Goal: Information Seeking & Learning: Understand process/instructions

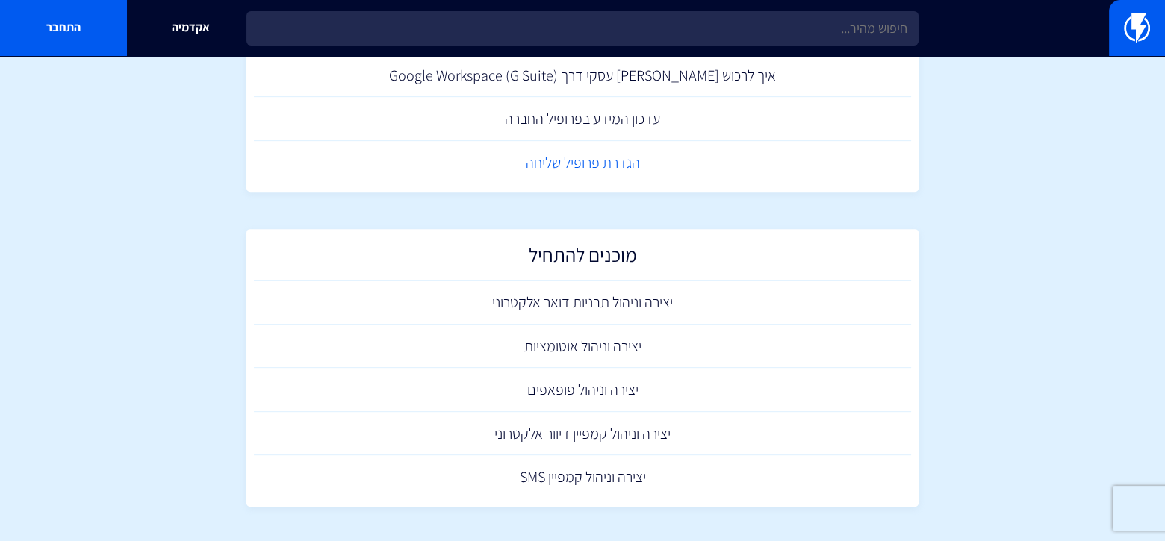
scroll to position [891, 0]
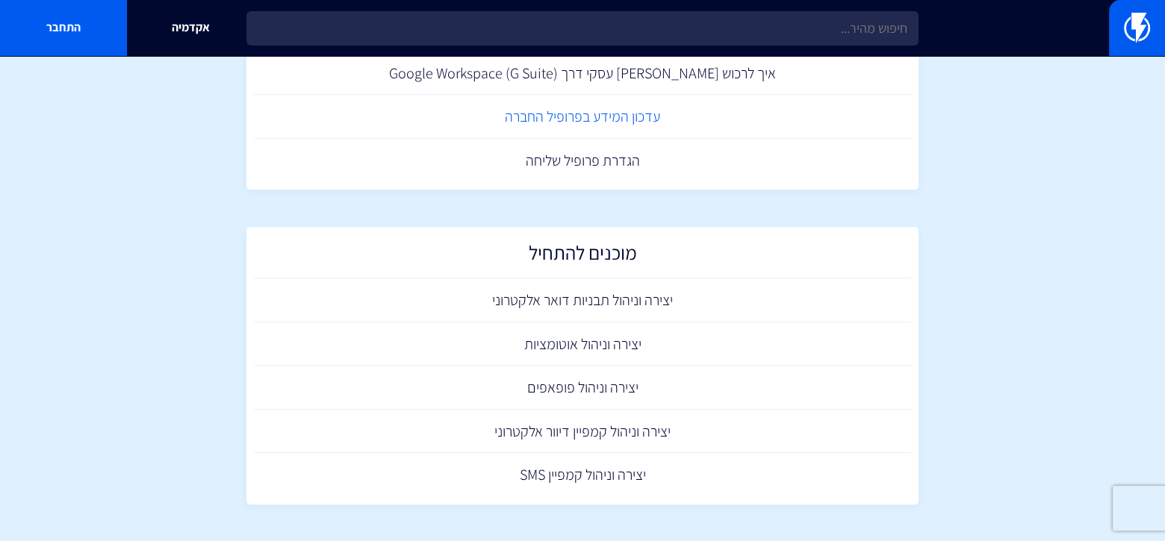
click at [584, 119] on link "עדכון המידע בפרופיל החברה" at bounding box center [582, 117] width 657 height 44
click at [577, 470] on link "יצירה וניהול קמפיין SMS" at bounding box center [582, 475] width 657 height 44
click at [615, 392] on link "יצירה וניהול פופאפים" at bounding box center [582, 388] width 657 height 44
click at [608, 301] on link "יצירה וניהול תבניות דואר אלקטרוני" at bounding box center [582, 300] width 657 height 44
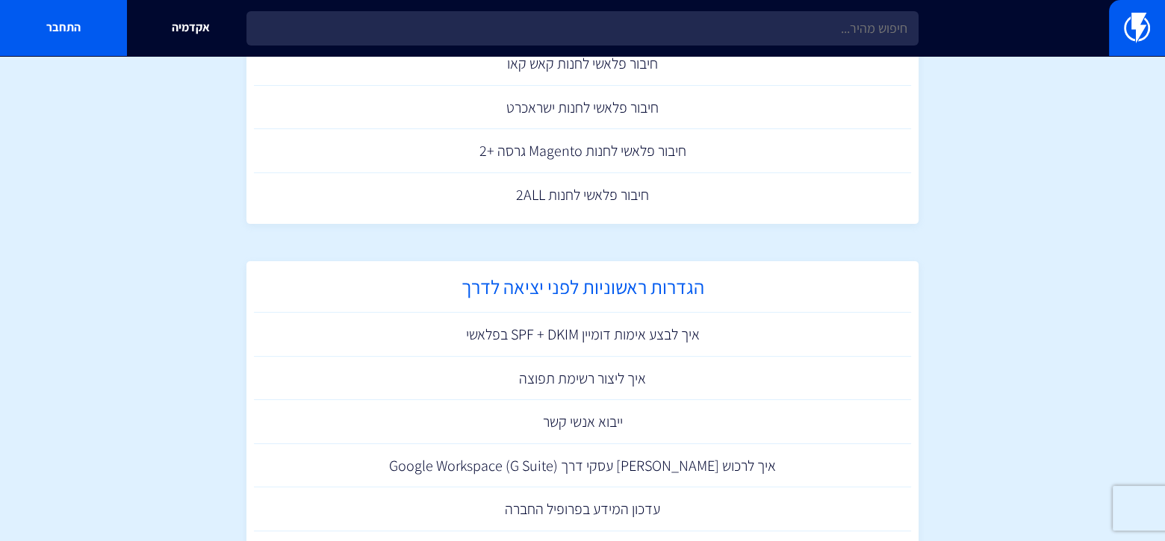
scroll to position [293, 0]
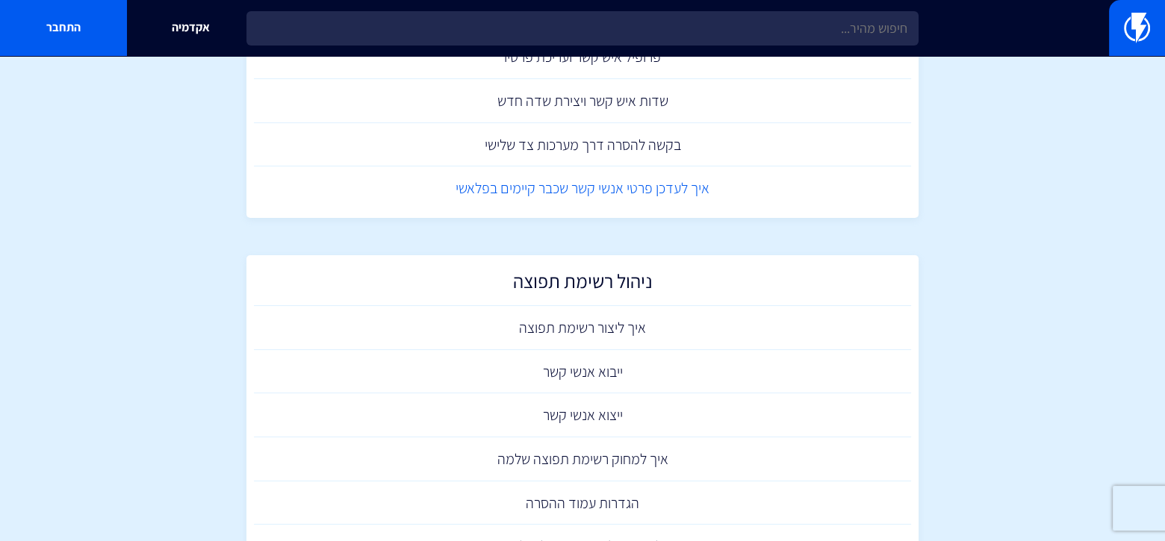
scroll to position [448, 0]
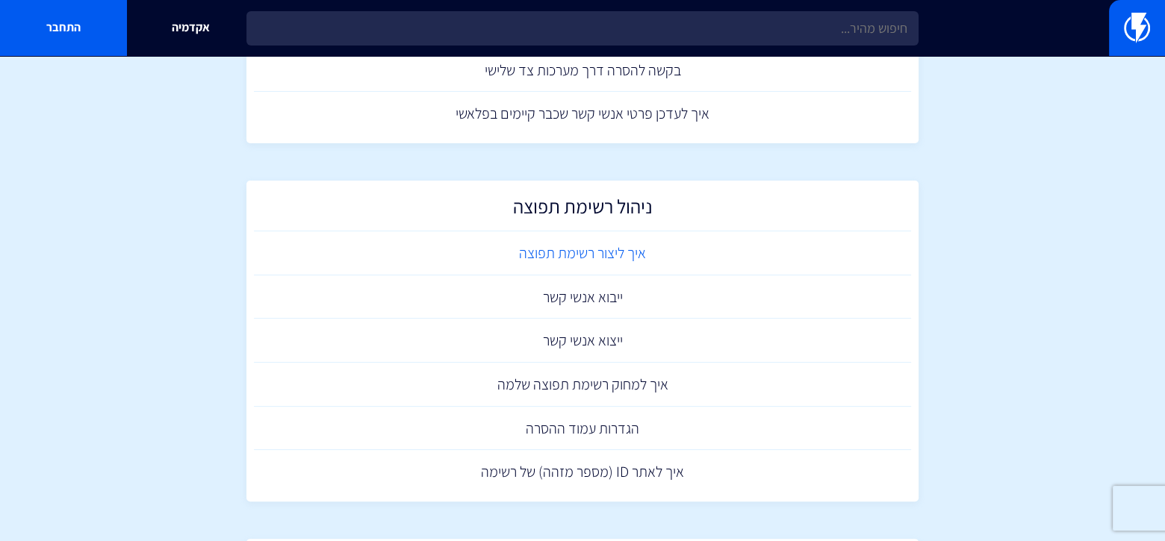
click at [590, 259] on link "איך ליצור רשימת תפוצה" at bounding box center [582, 253] width 657 height 44
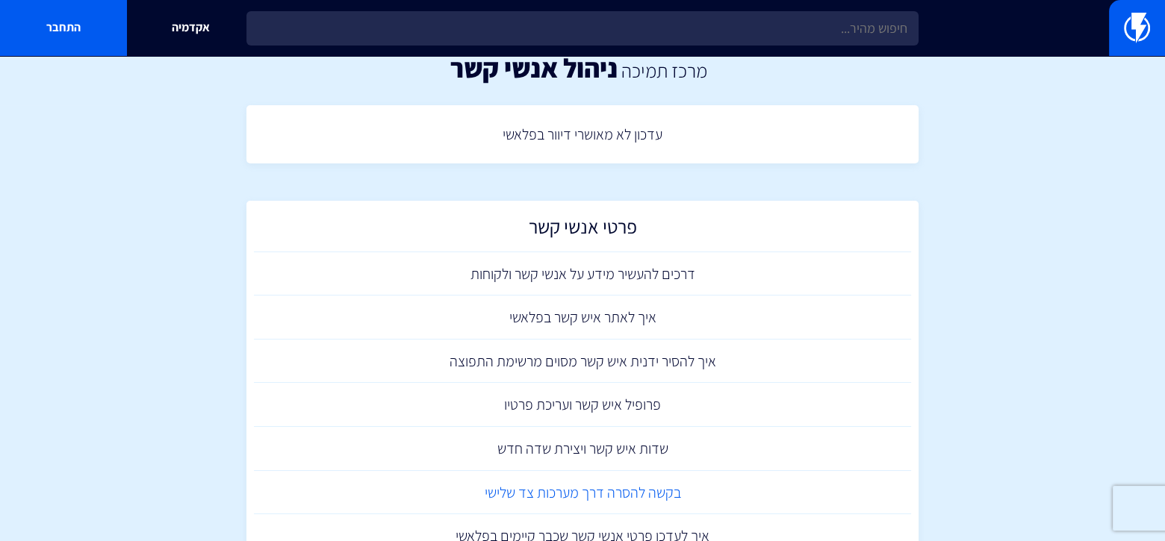
scroll to position [0, 0]
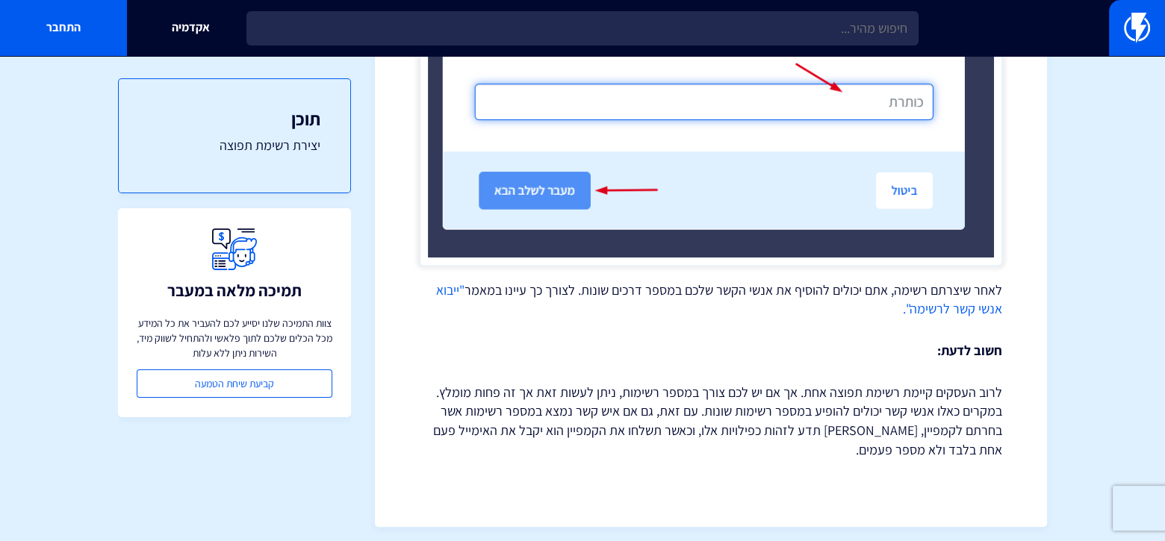
scroll to position [1147, 0]
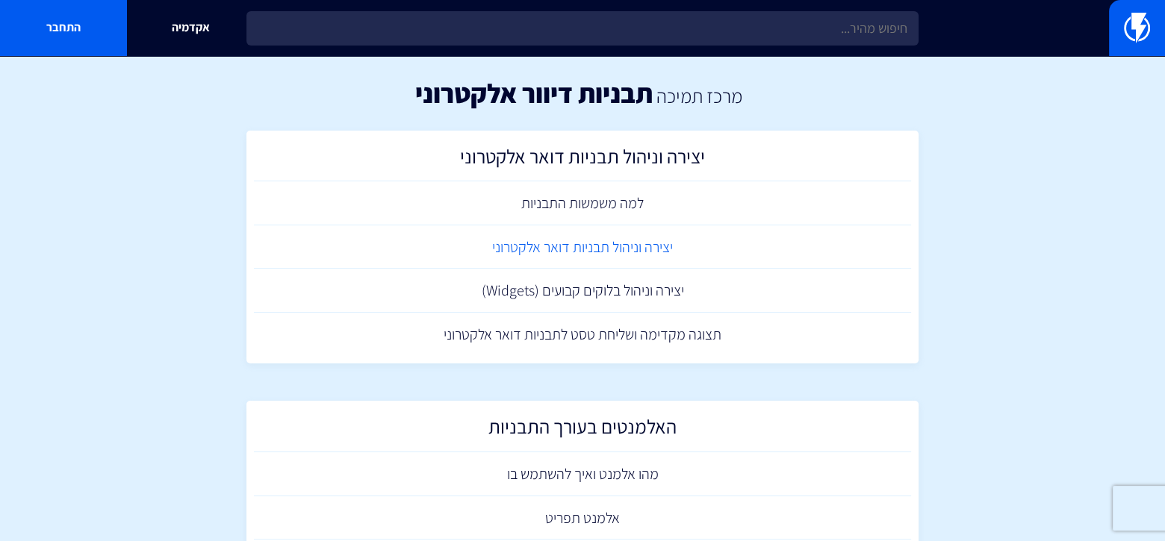
click at [614, 245] on link "יצירה וניהול תבניות דואר אלקטרוני" at bounding box center [582, 247] width 657 height 44
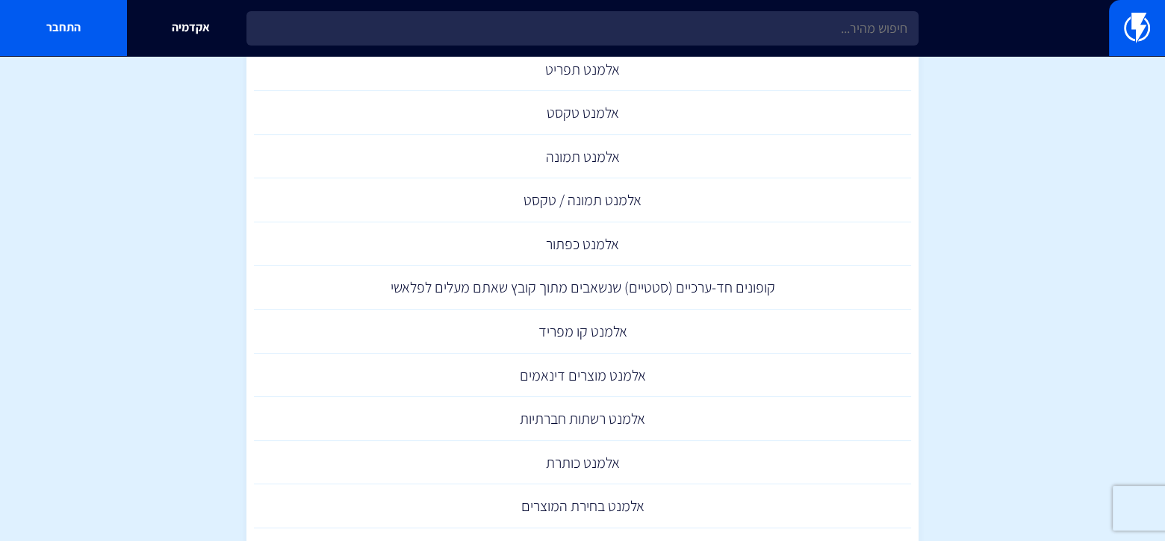
scroll to position [523, 0]
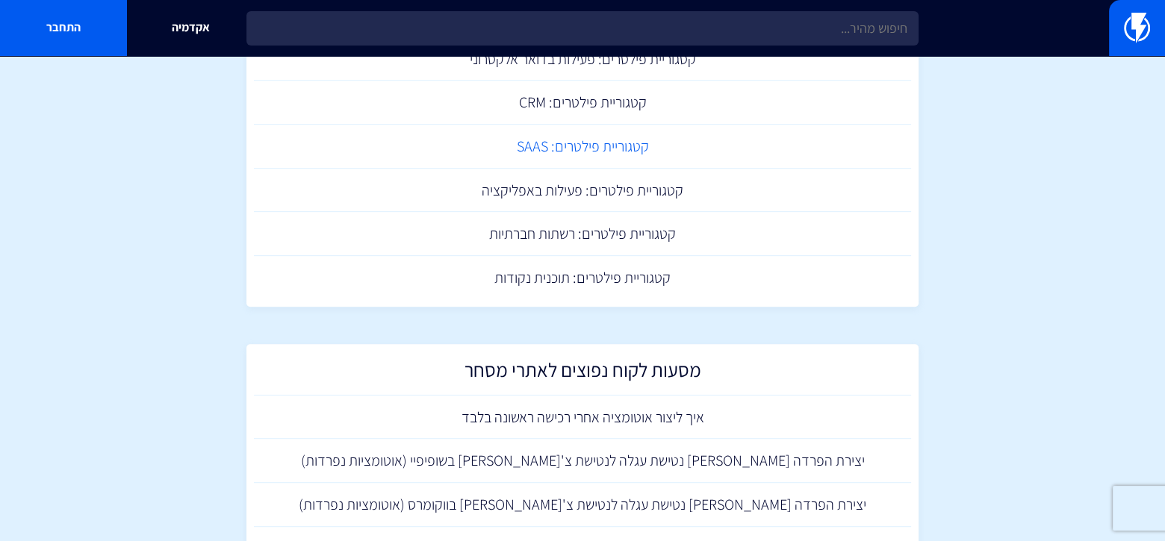
scroll to position [1045, 0]
